Goal: Obtain resource: Download file/media

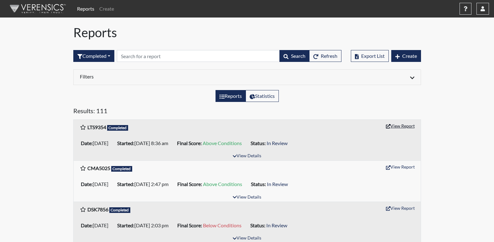
click at [403, 125] on button "View Report" at bounding box center [400, 126] width 34 height 10
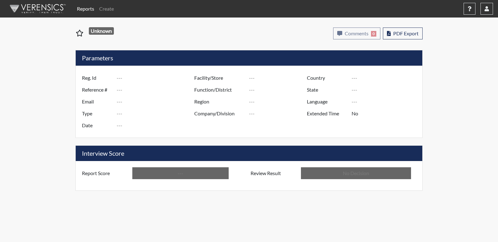
type input "LTS9354"
type input "51729"
type input "---"
type input "Corrections Pre-Employment"
type input "Oct 15, 2025"
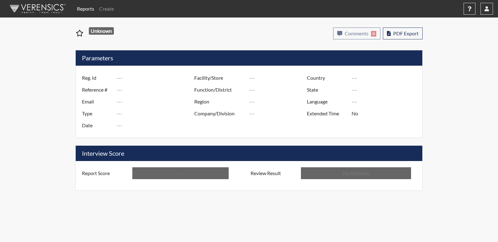
type input "[PERSON_NAME]"
type input "[GEOGRAPHIC_DATA]"
type input "[US_STATE]"
type input "English"
type input "Above Conditions"
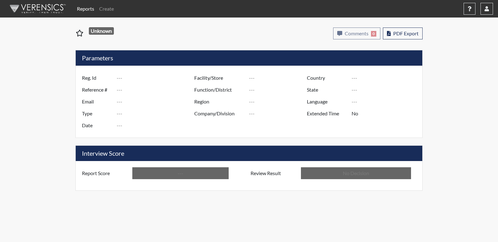
type input "In Review"
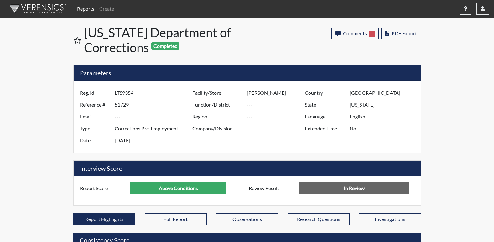
scroll to position [104, 260]
click at [357, 31] on span "Comments" at bounding box center [355, 33] width 24 height 6
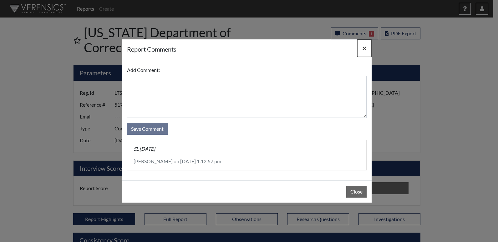
click at [364, 48] on span "×" at bounding box center [364, 48] width 4 height 9
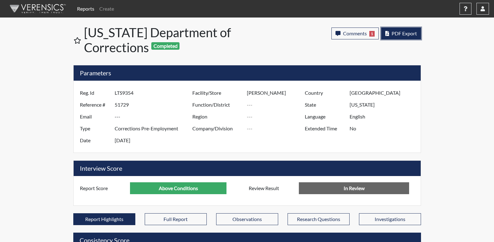
click at [406, 33] on span "PDF Export" at bounding box center [403, 33] width 25 height 6
